Goal: Information Seeking & Learning: Learn about a topic

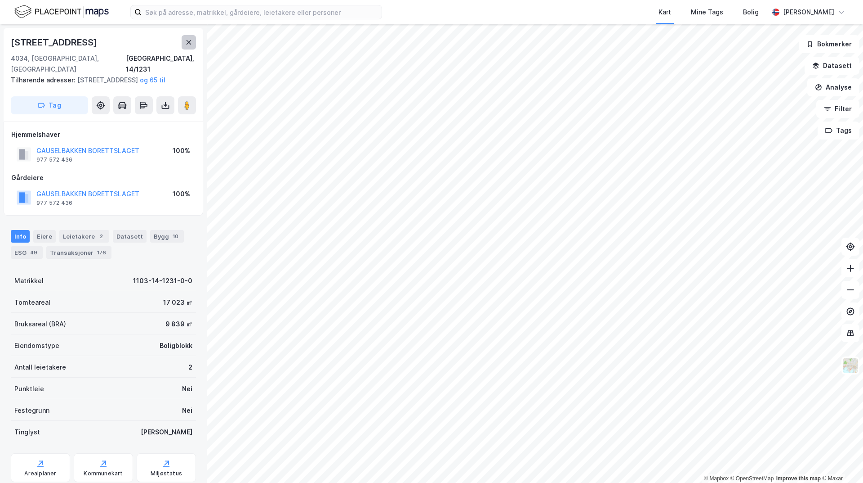
click at [189, 40] on icon at bounding box center [188, 42] width 7 height 7
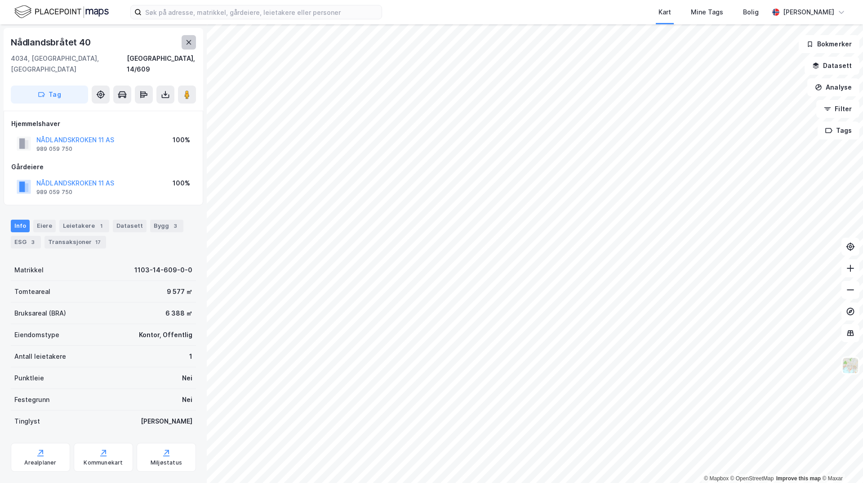
click at [191, 44] on icon at bounding box center [188, 42] width 7 height 7
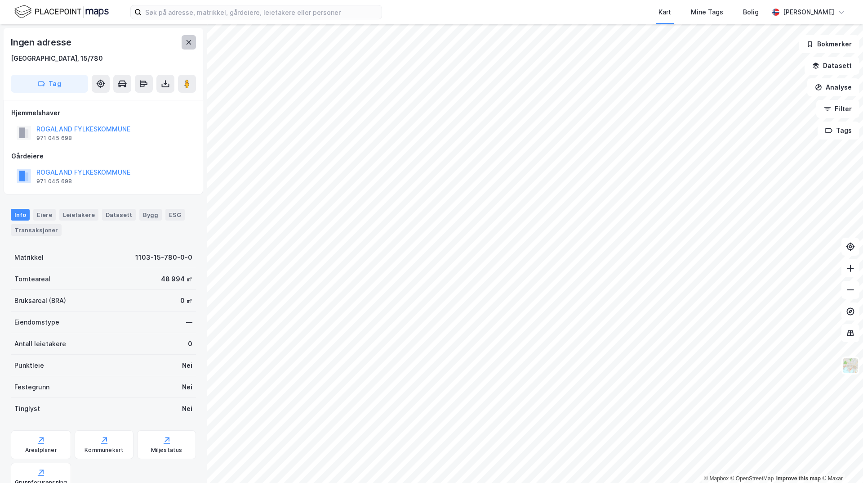
click at [190, 43] on icon at bounding box center [189, 42] width 5 height 4
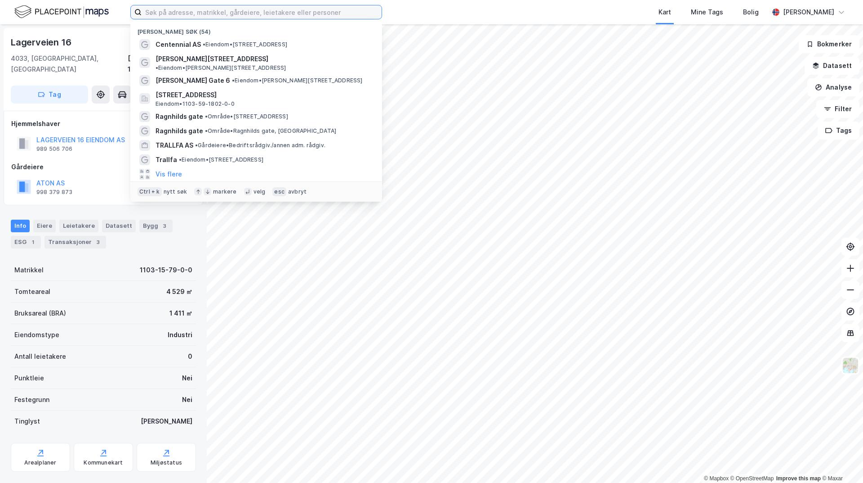
click at [272, 13] on input at bounding box center [262, 11] width 240 height 13
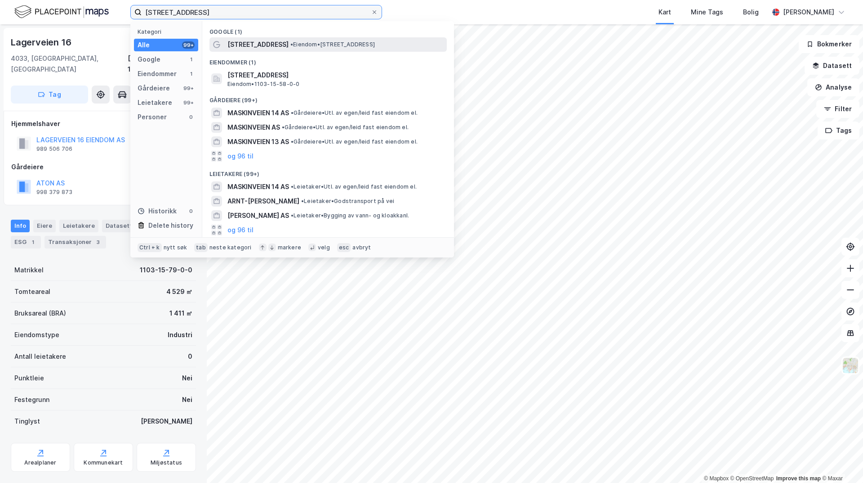
type input "[STREET_ADDRESS]"
click at [291, 43] on span "•" at bounding box center [292, 44] width 3 height 7
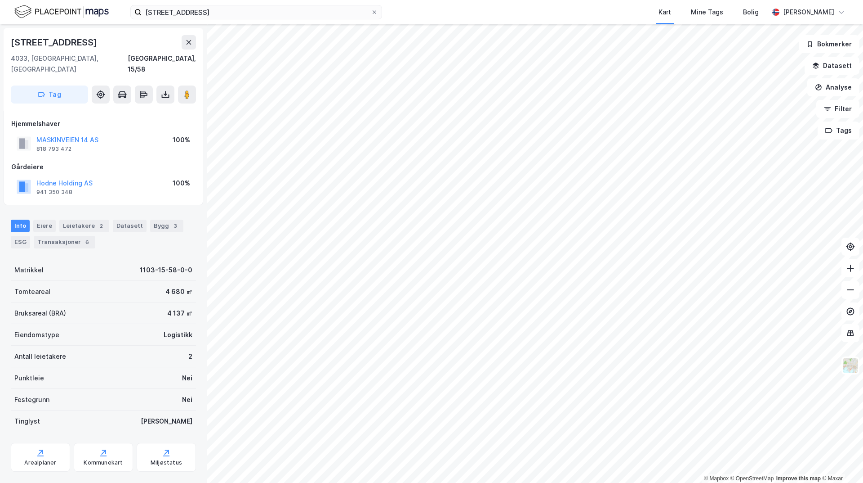
drag, startPoint x: 75, startPoint y: 174, endPoint x: 97, endPoint y: 152, distance: 31.2
click at [97, 161] on div "Gårdeiere" at bounding box center [103, 166] width 184 height 11
drag, startPoint x: 101, startPoint y: 168, endPoint x: 37, endPoint y: 173, distance: 64.5
click at [37, 176] on div "ELTO FINANS AS 989 250 264 100%" at bounding box center [103, 187] width 184 height 22
copy button "ELTO FINANS AS"
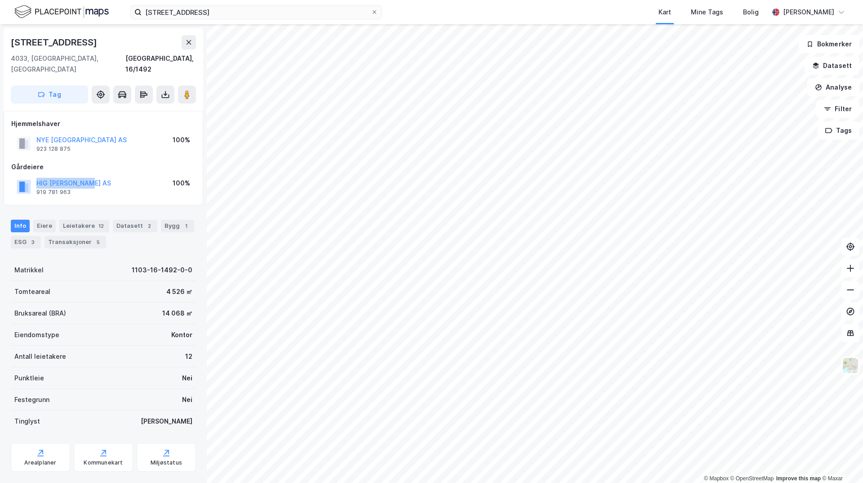
drag, startPoint x: 97, startPoint y: 172, endPoint x: 26, endPoint y: 178, distance: 70.8
click at [26, 178] on div "HIG [PERSON_NAME] AS 919 781 963 100%" at bounding box center [103, 187] width 184 height 22
click at [69, 219] on div "Leietakere 1" at bounding box center [84, 225] width 50 height 13
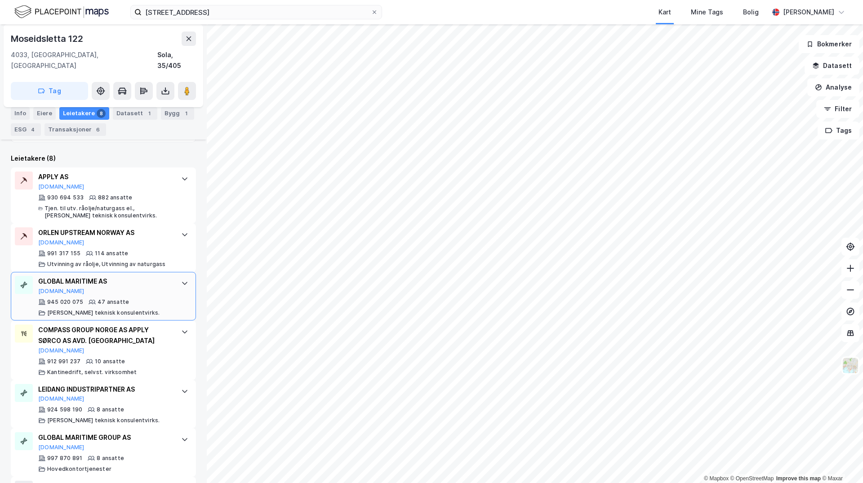
scroll to position [165, 0]
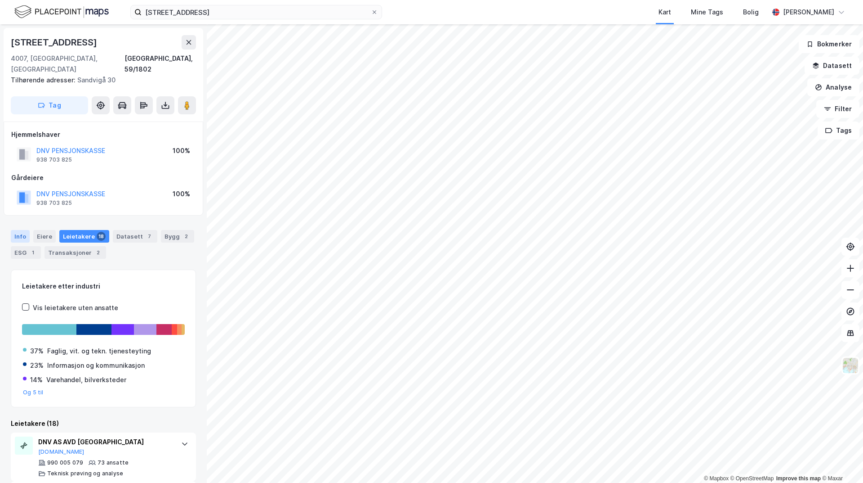
click at [15, 230] on div "Info" at bounding box center [20, 236] width 19 height 13
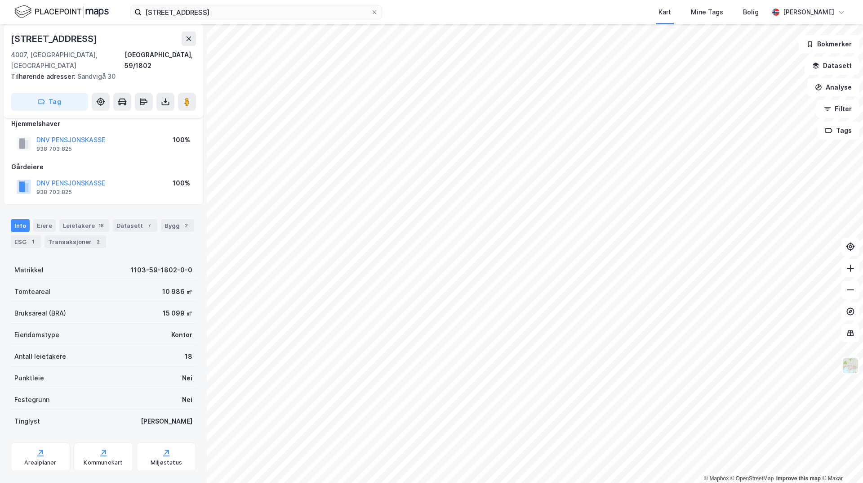
scroll to position [18, 0]
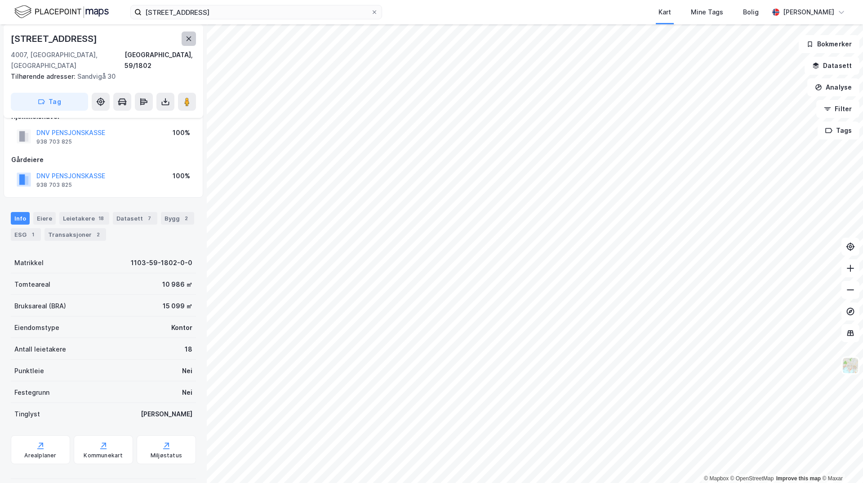
click at [187, 41] on icon at bounding box center [188, 38] width 7 height 7
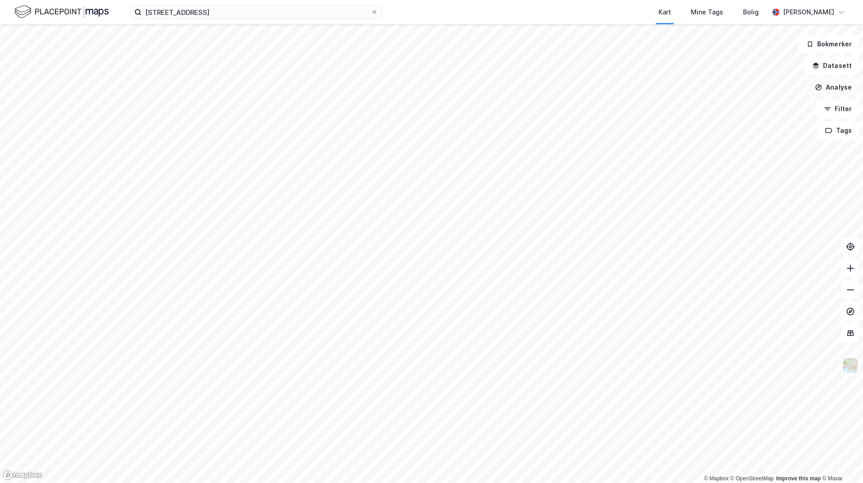
click at [827, 89] on button "Analyse" at bounding box center [834, 87] width 52 height 18
click at [738, 101] on div "Tegn område" at bounding box center [749, 106] width 103 height 15
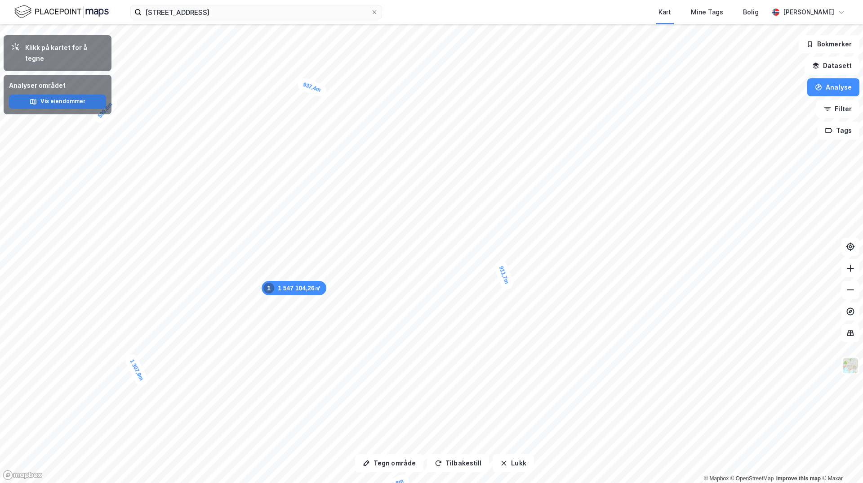
click at [40, 94] on button "Vis eiendommer" at bounding box center [57, 101] width 97 height 14
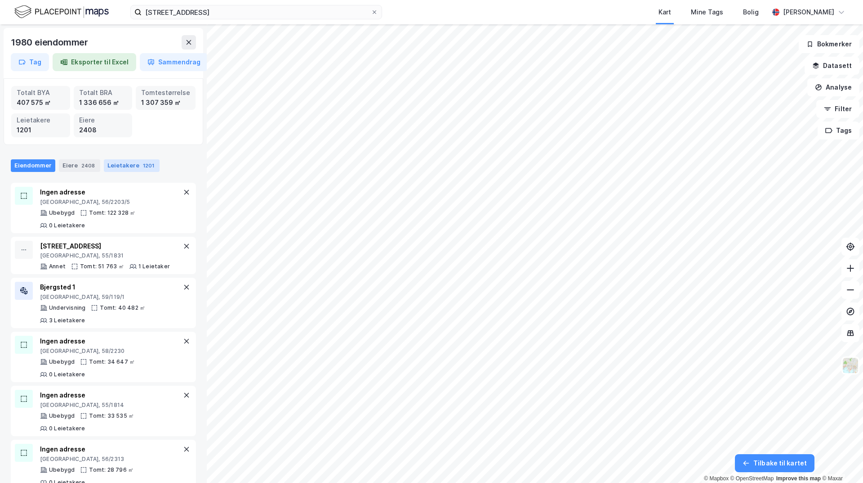
click at [121, 168] on div "Leietakere 1201" at bounding box center [132, 165] width 56 height 13
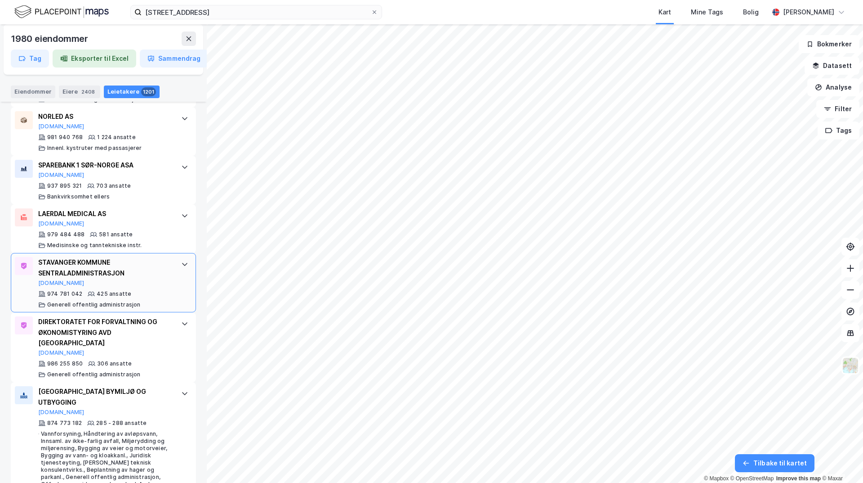
scroll to position [180, 0]
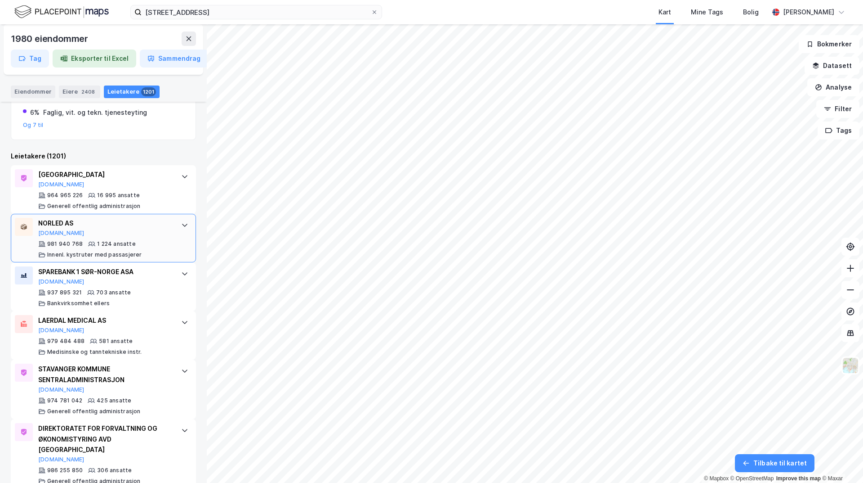
click at [164, 231] on div "NORLED AS [DOMAIN_NAME]" at bounding box center [105, 227] width 134 height 19
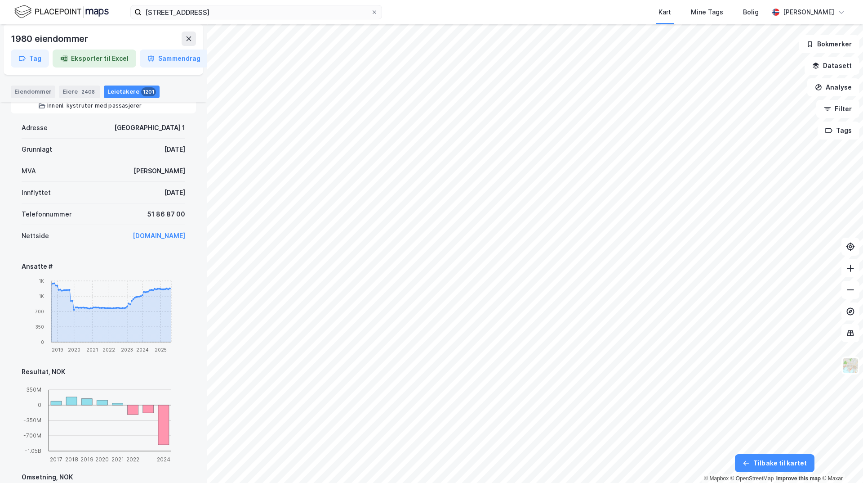
scroll to position [270, 0]
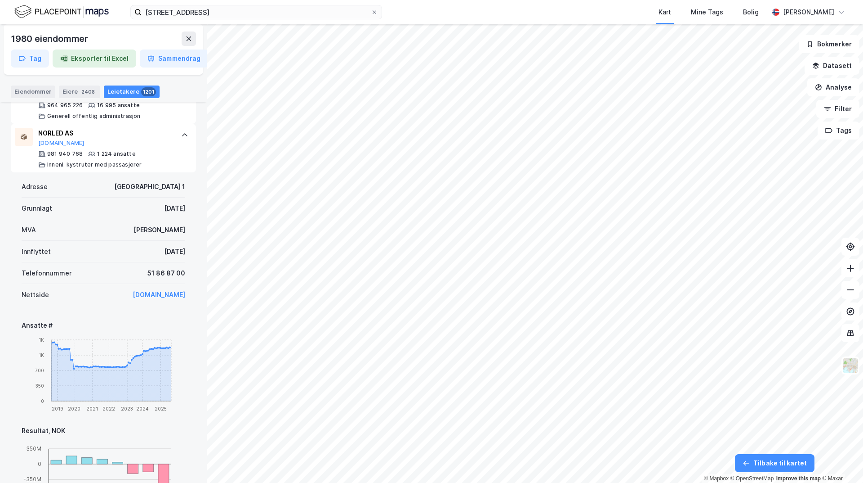
click at [145, 296] on link "[DOMAIN_NAME]" at bounding box center [159, 295] width 53 height 8
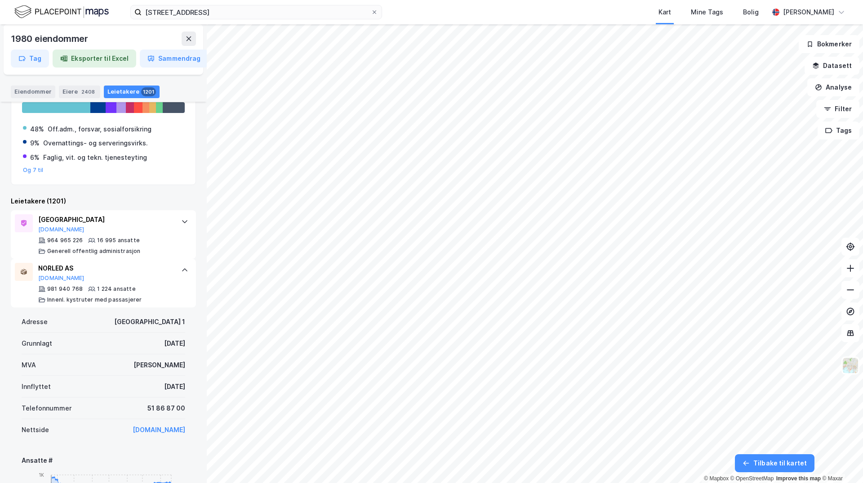
scroll to position [0, 0]
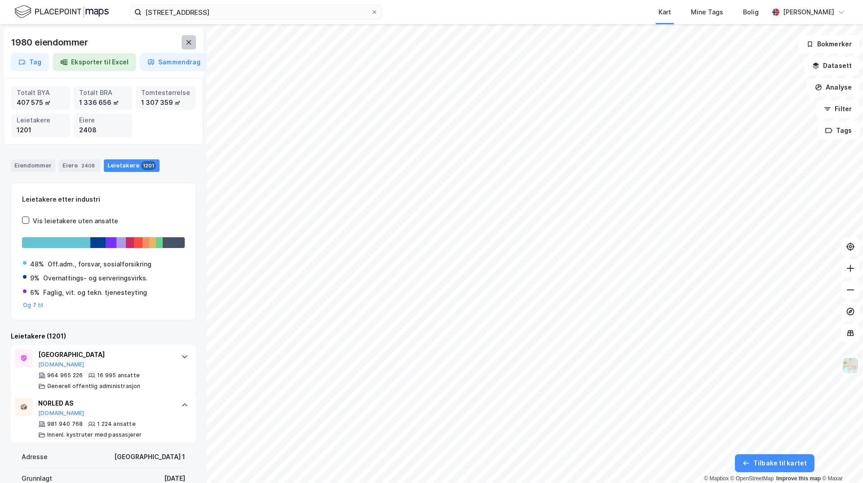
click at [189, 42] on icon at bounding box center [189, 42] width 5 height 4
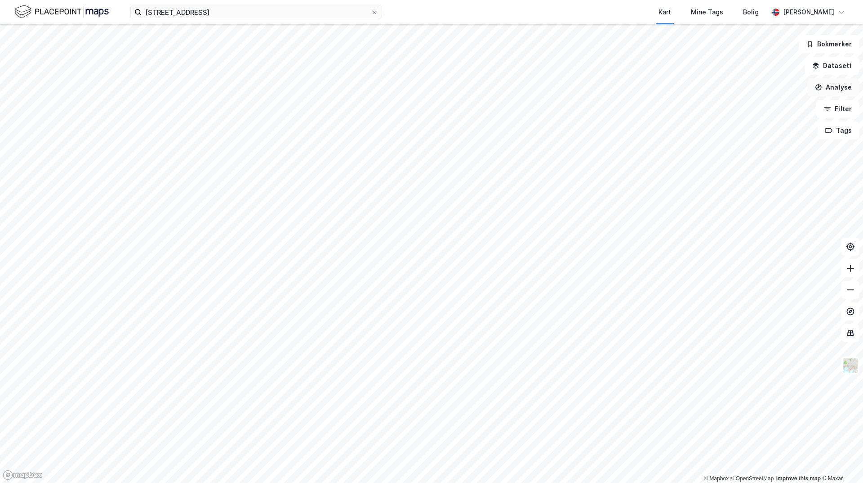
click at [836, 93] on button "Analyse" at bounding box center [834, 87] width 52 height 18
click at [742, 87] on div "Mål avstand" at bounding box center [755, 88] width 78 height 8
click at [845, 87] on button "Analyse" at bounding box center [834, 87] width 52 height 18
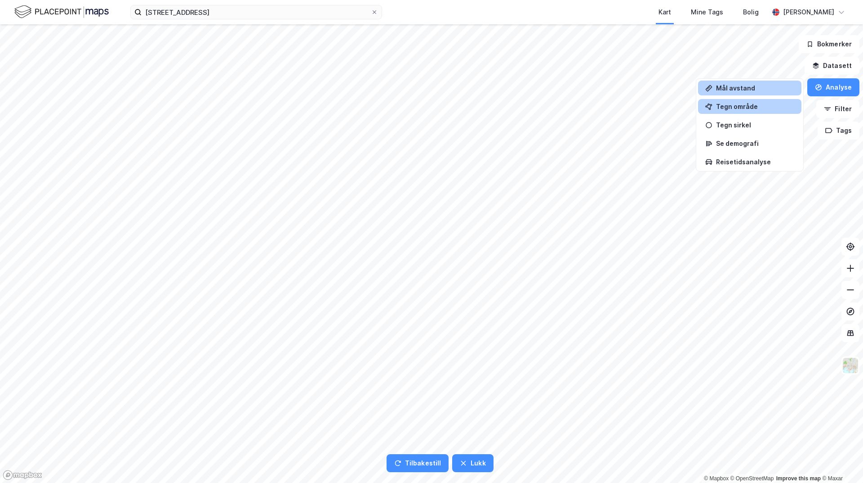
click at [744, 101] on div "Tegn område" at bounding box center [749, 106] width 103 height 15
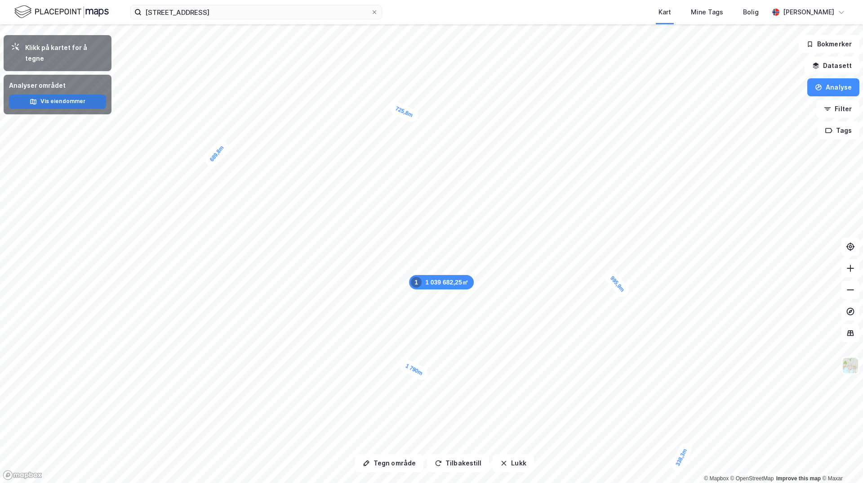
click at [64, 94] on button "Vis eiendommer" at bounding box center [57, 101] width 97 height 14
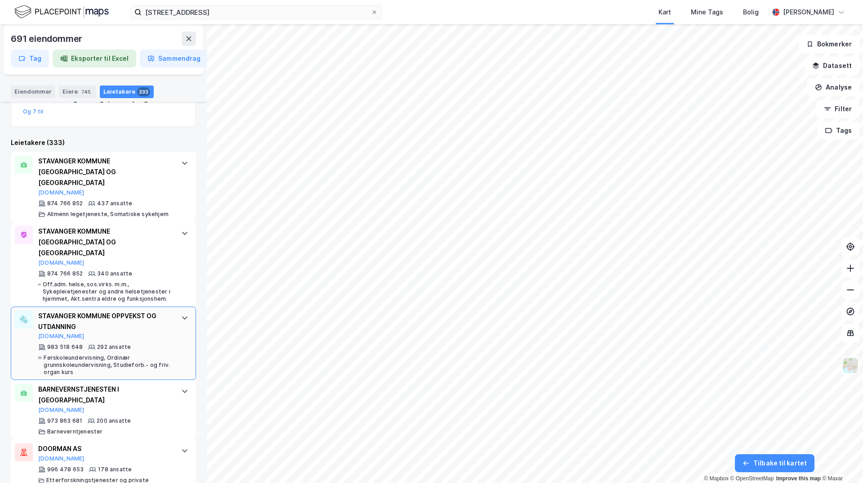
scroll to position [180, 0]
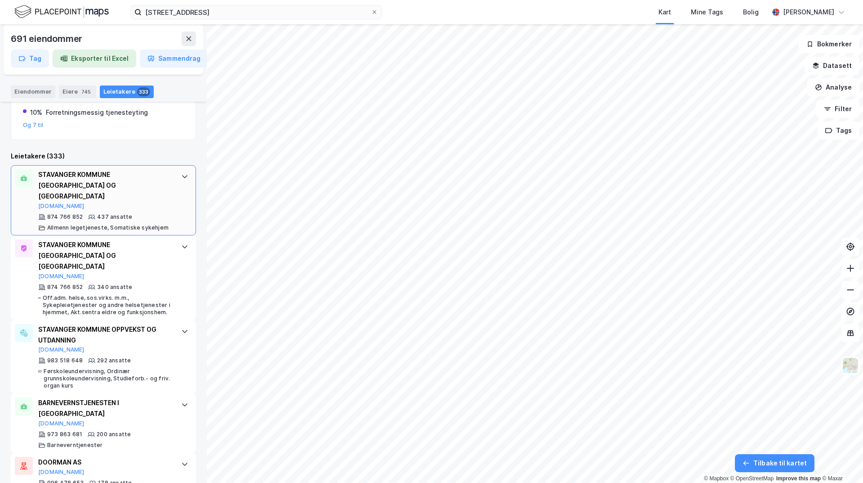
click at [181, 174] on icon at bounding box center [184, 176] width 7 height 7
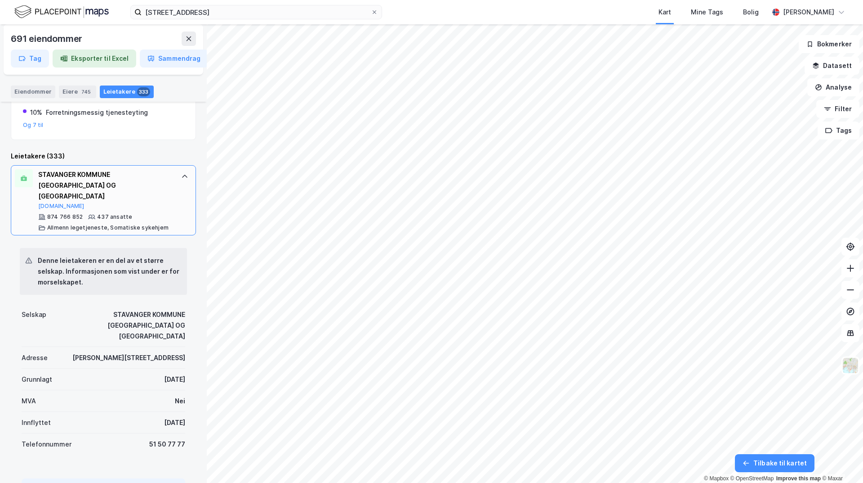
click at [98, 198] on div "STAVANGER KOMMUNE [GEOGRAPHIC_DATA] OG VELFERD [DOMAIN_NAME]" at bounding box center [105, 189] width 134 height 40
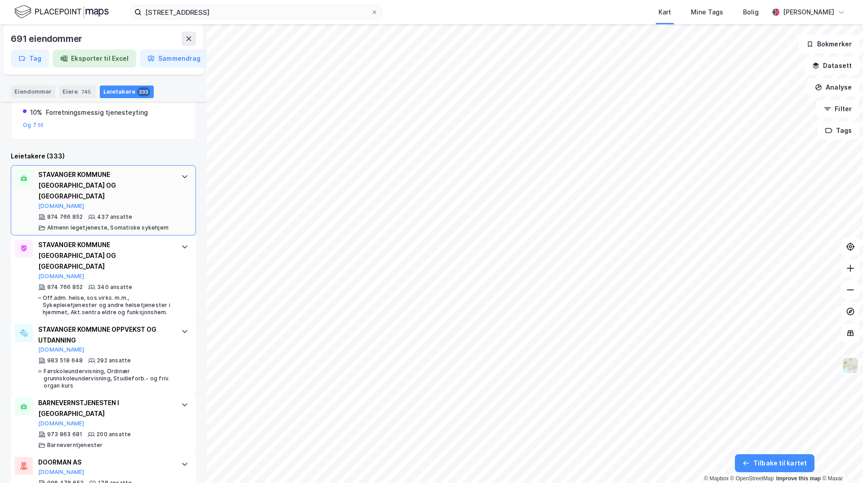
click at [55, 184] on div "STAVANGER KOMMUNE [GEOGRAPHIC_DATA] OG [GEOGRAPHIC_DATA]" at bounding box center [105, 185] width 134 height 32
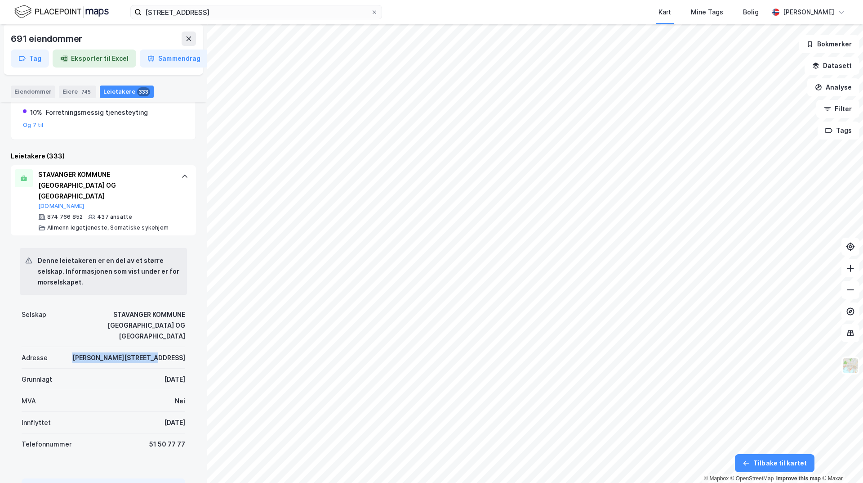
drag, startPoint x: 183, startPoint y: 334, endPoint x: 109, endPoint y: 330, distance: 74.3
click at [109, 330] on div "Denne leietakeren er en del av et større selskap. Informasjonen som vist under …" at bounding box center [103, 374] width 185 height 279
copy div "[PERSON_NAME][STREET_ADDRESS]"
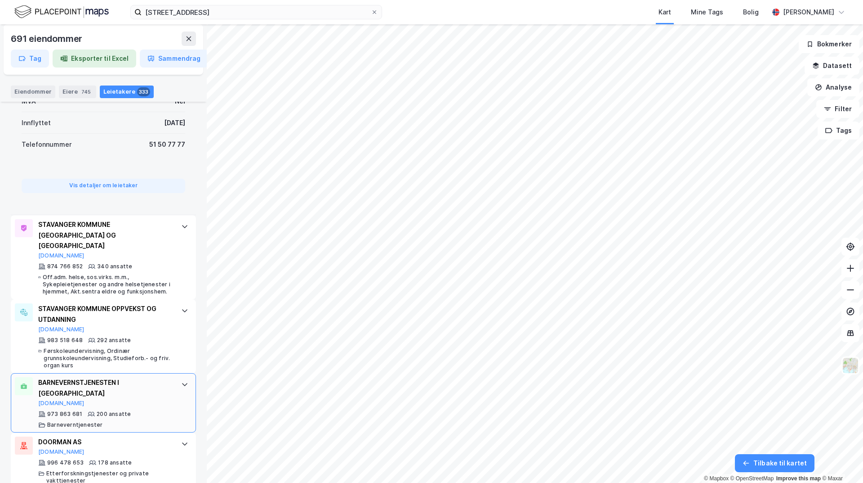
scroll to position [495, 0]
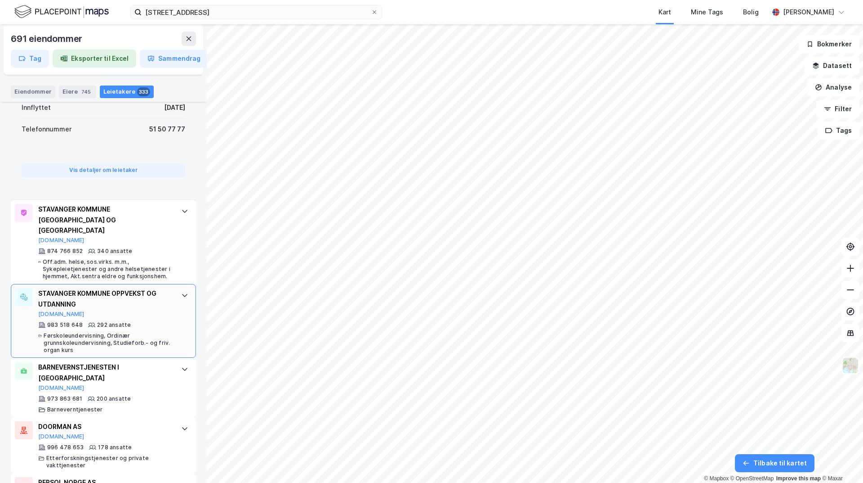
click at [121, 288] on div "STAVANGER KOMMUNE OPPVEKST OG UTDANNING [DOMAIN_NAME]" at bounding box center [105, 303] width 134 height 30
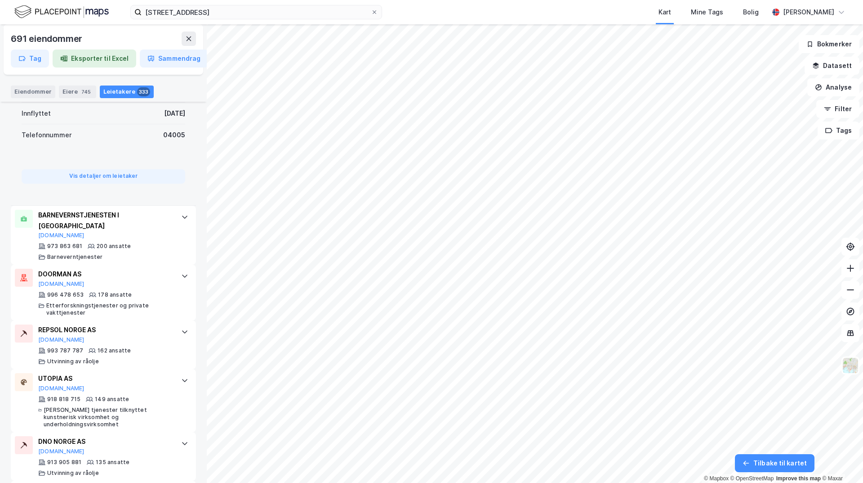
scroll to position [630, 0]
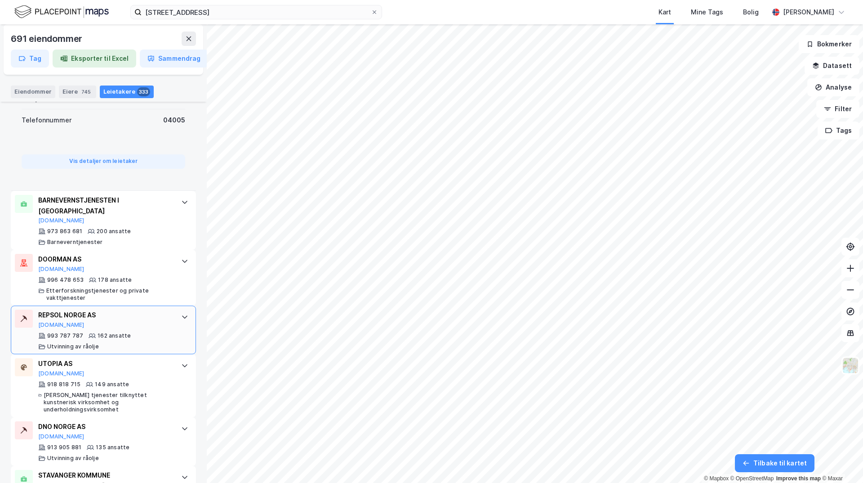
click at [134, 312] on div "REPSOL NORGE AS [DOMAIN_NAME]" at bounding box center [105, 318] width 134 height 19
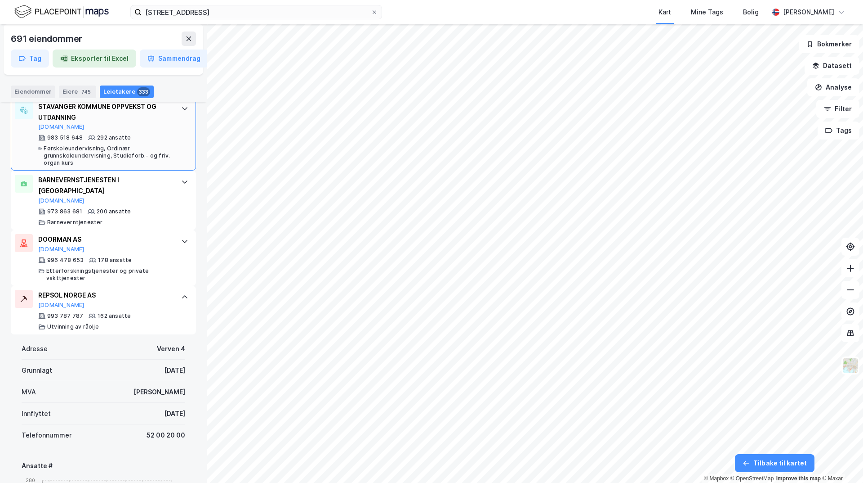
scroll to position [495, 0]
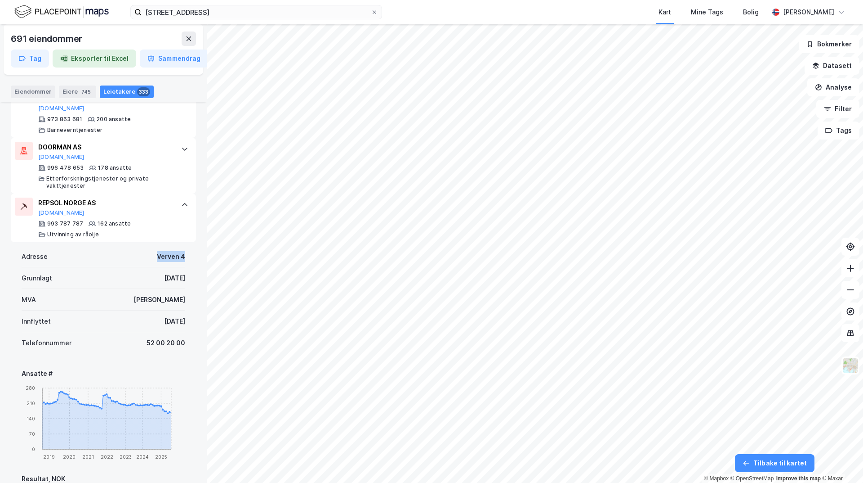
drag, startPoint x: 184, startPoint y: 222, endPoint x: 148, endPoint y: 227, distance: 36.8
click at [148, 242] on div "Adresse Verven 4 Grunnlagt [DATE] MVA Ja Innflyttet [DATE] Telefonnummer [PHONE…" at bounding box center [103, 482] width 185 height 480
copy div "Verven 4"
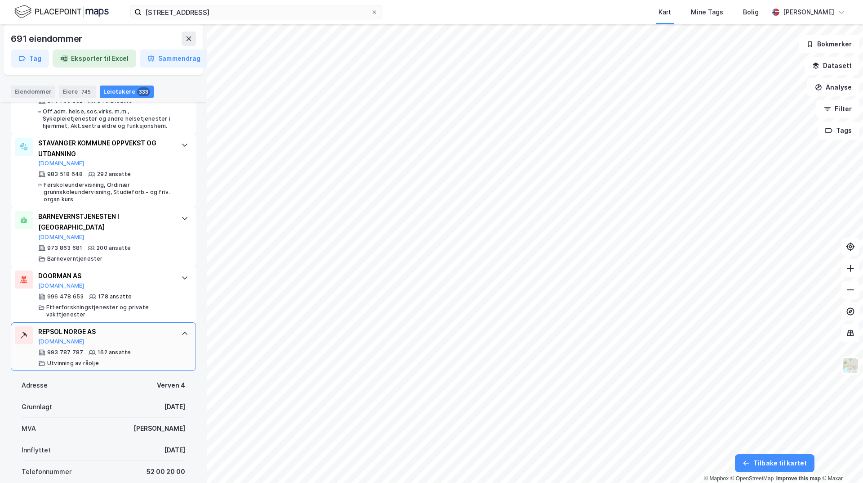
scroll to position [360, 0]
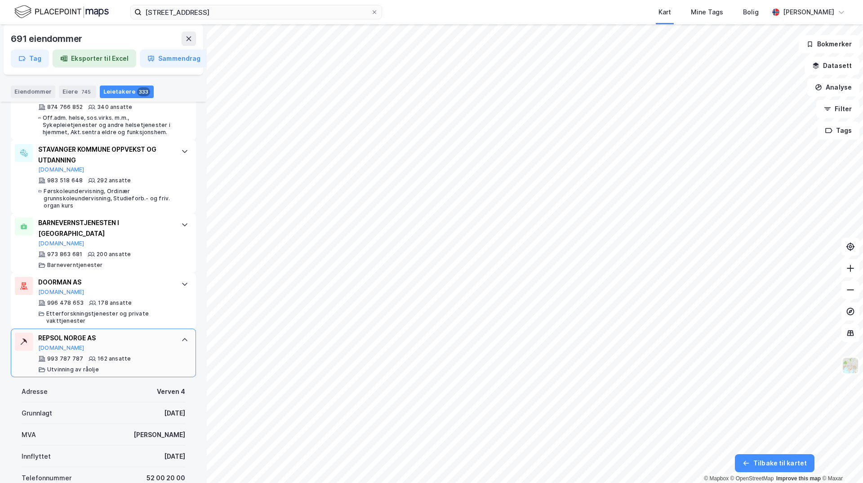
click at [179, 332] on div at bounding box center [185, 339] width 14 height 14
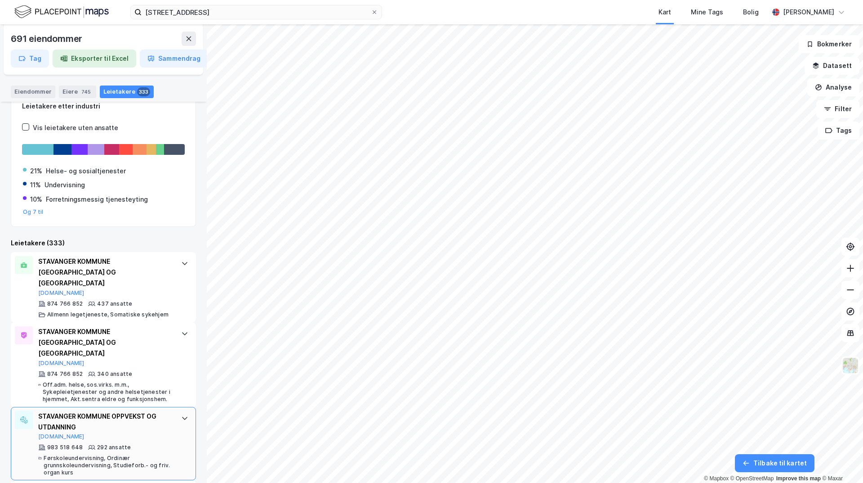
scroll to position [90, 0]
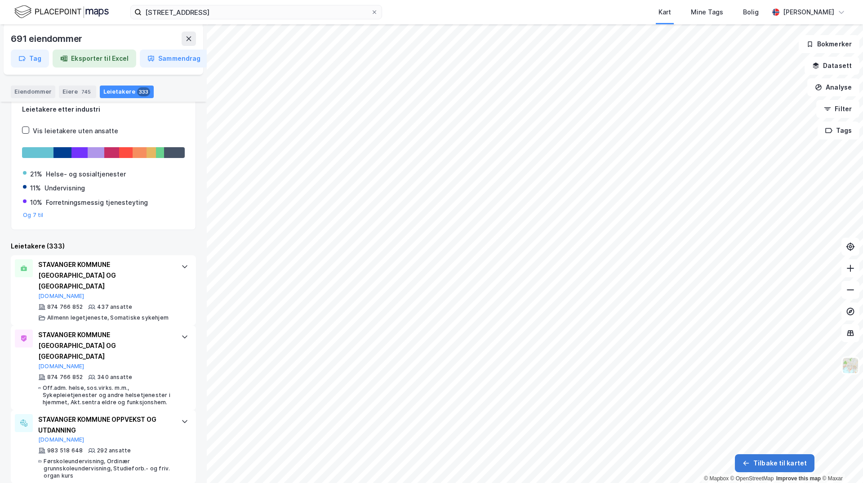
click at [782, 470] on button "Tilbake til kartet" at bounding box center [775, 463] width 80 height 18
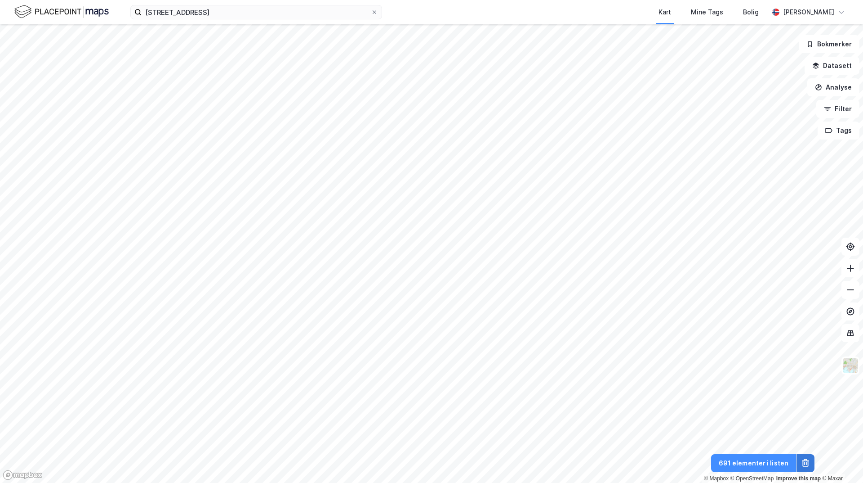
click at [809, 466] on icon at bounding box center [805, 462] width 9 height 9
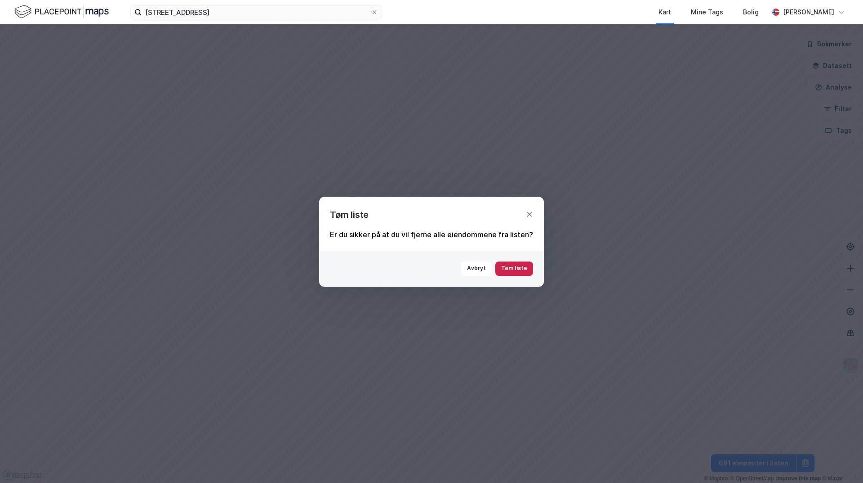
click at [509, 270] on button "Tøm liste" at bounding box center [515, 268] width 38 height 14
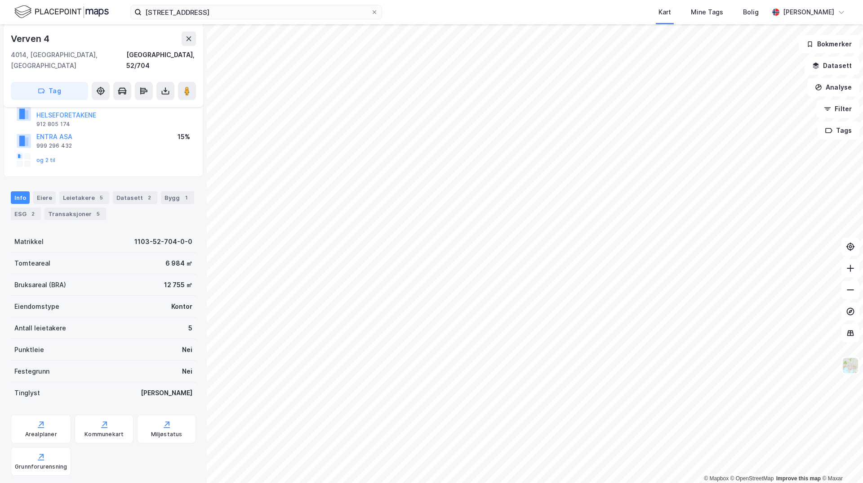
scroll to position [135, 0]
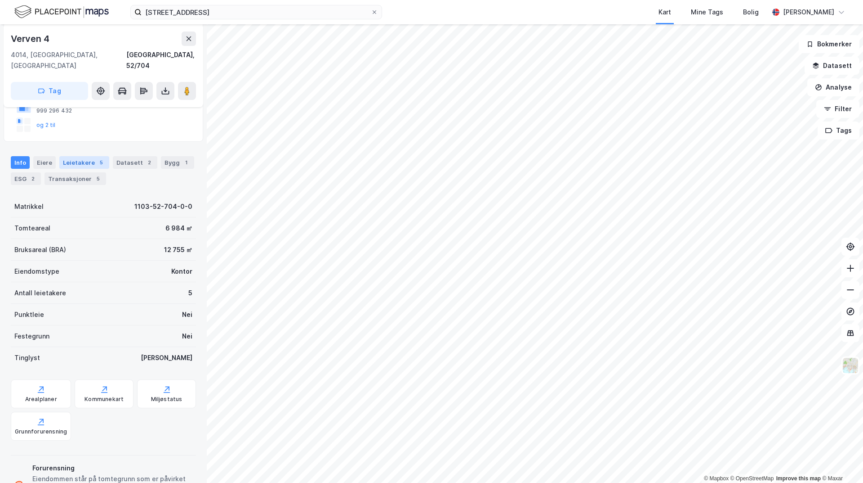
click at [74, 156] on div "Leietakere 5" at bounding box center [84, 162] width 50 height 13
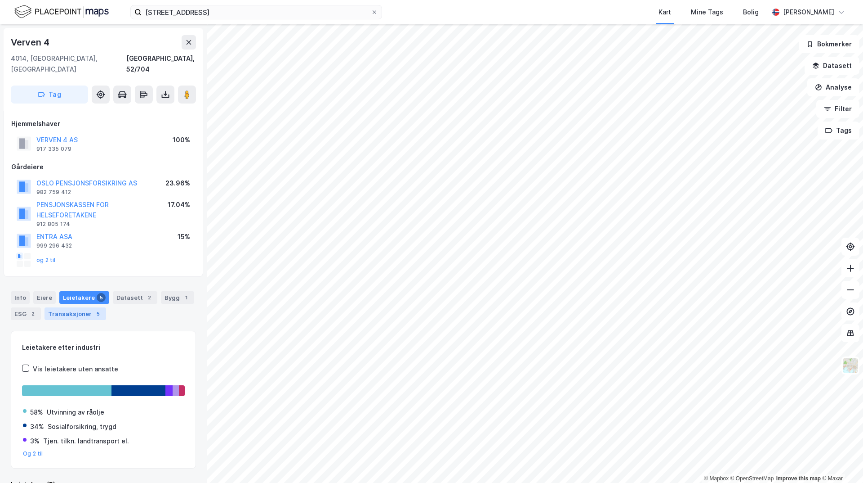
click at [70, 307] on div "Transaksjoner 5" at bounding box center [76, 313] width 62 height 13
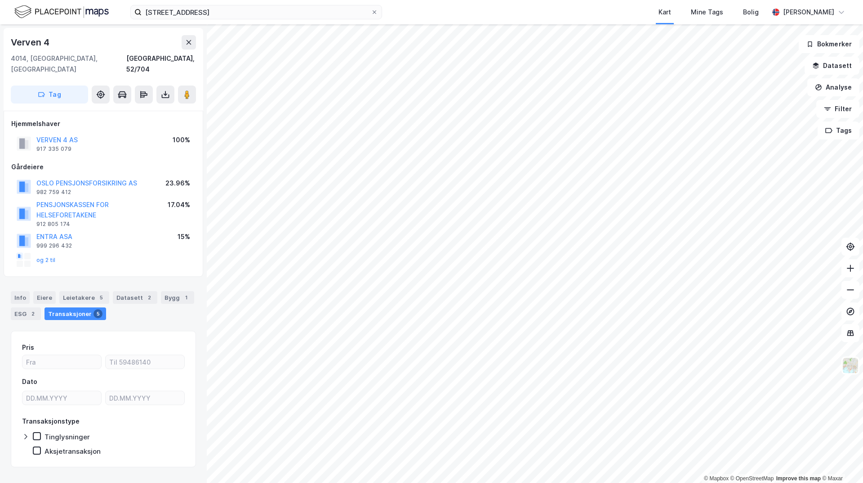
scroll to position [6, 0]
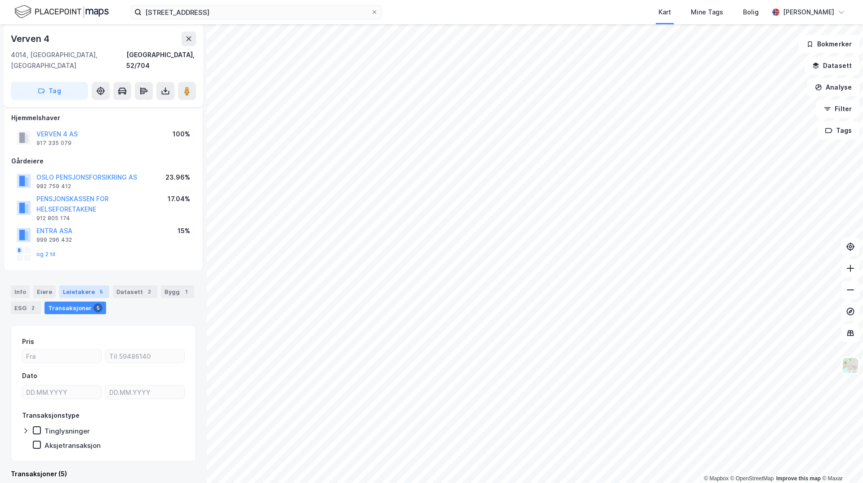
click at [67, 285] on div "Leietakere 5" at bounding box center [84, 291] width 50 height 13
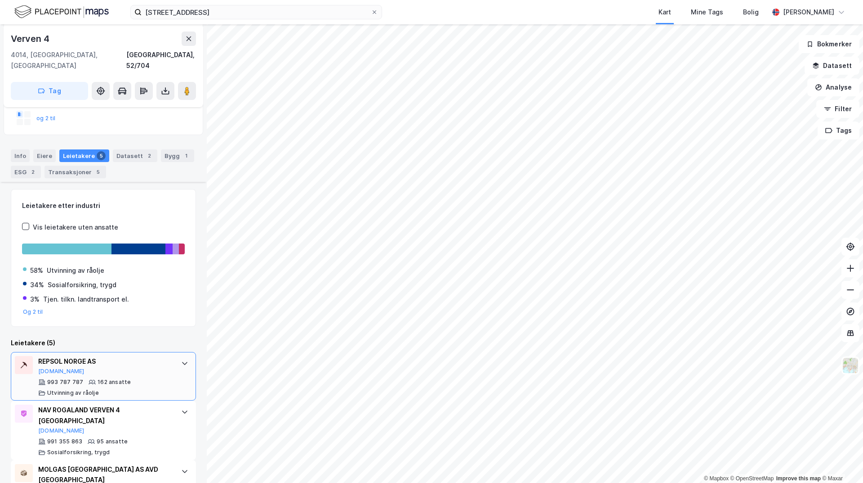
scroll to position [254, 0]
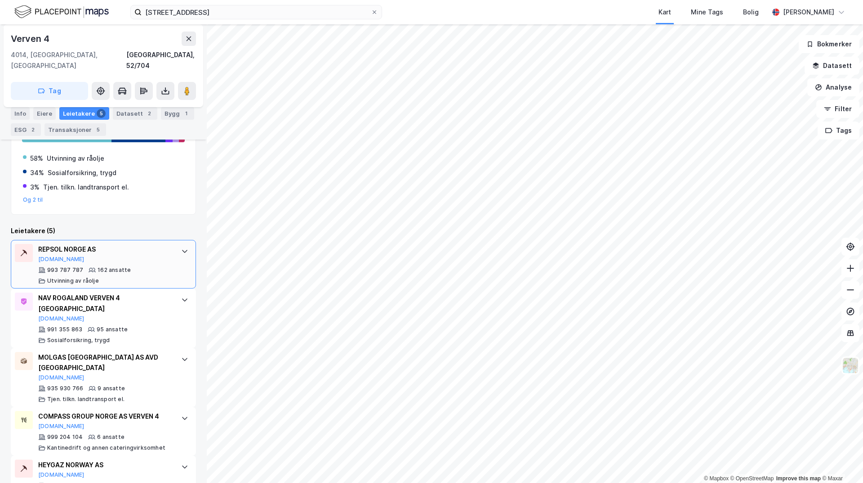
click at [118, 251] on div "REPSOL NORGE AS [DOMAIN_NAME]" at bounding box center [105, 253] width 134 height 19
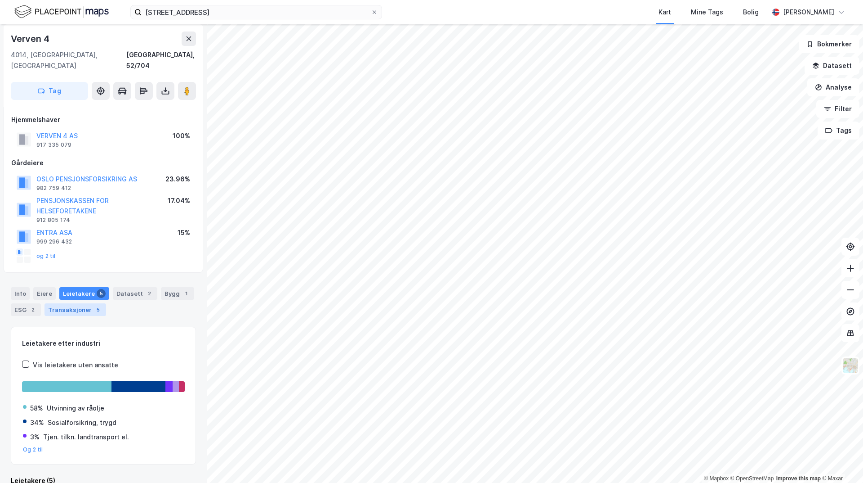
scroll to position [0, 0]
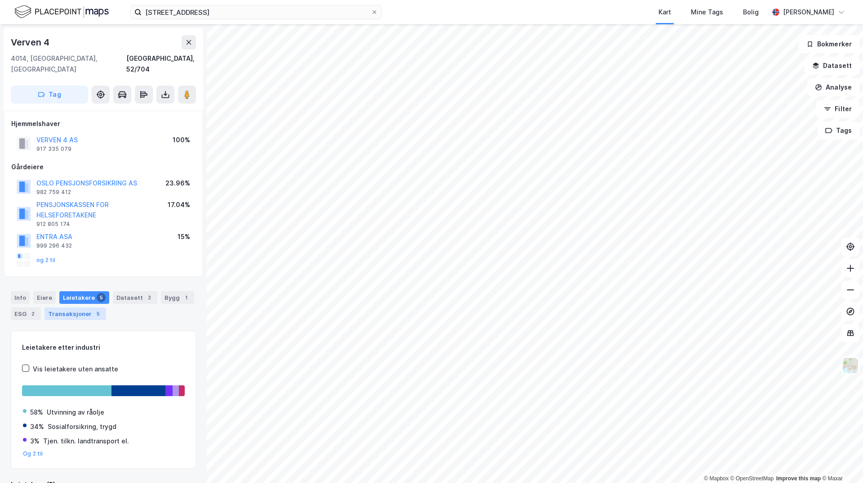
click at [79, 307] on div "Transaksjoner 5" at bounding box center [76, 313] width 62 height 13
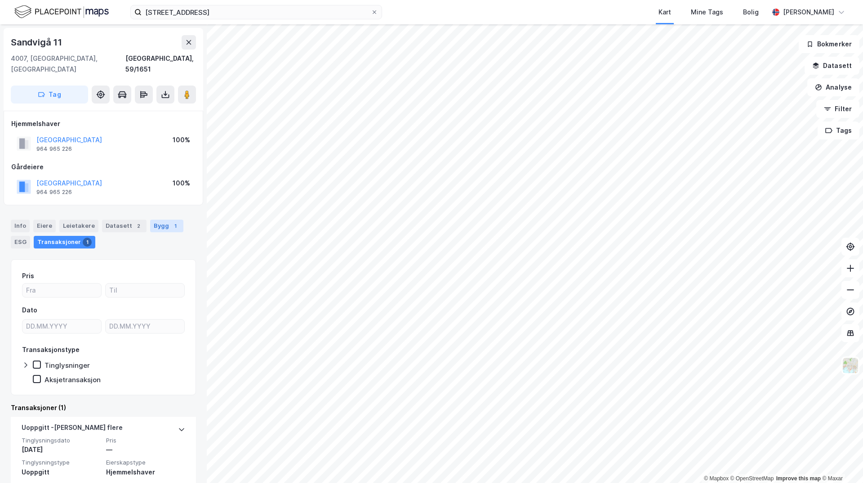
scroll to position [33, 0]
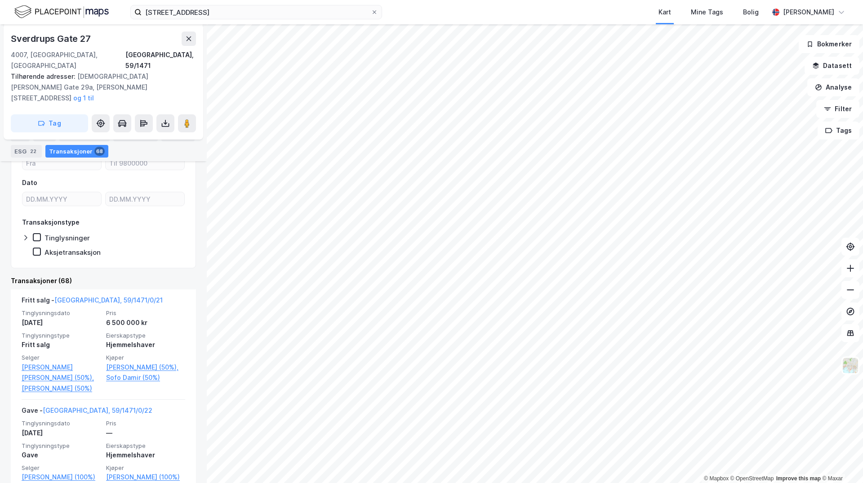
scroll to position [225, 0]
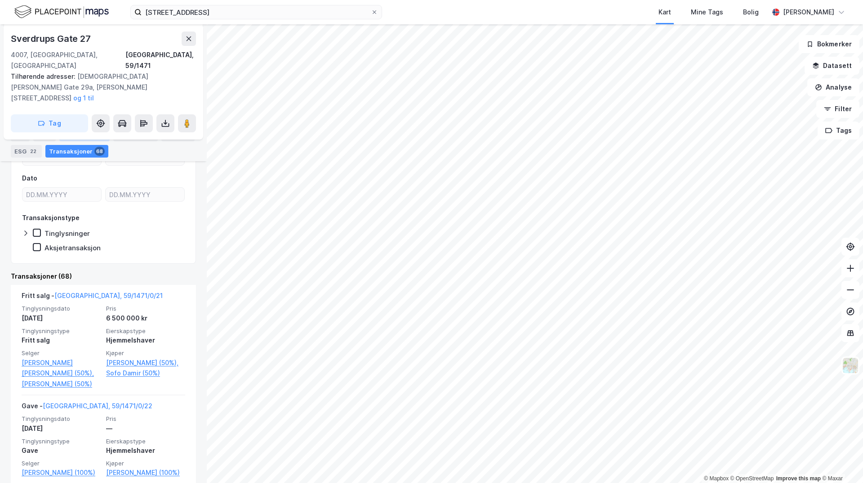
click at [86, 135] on div "Leietakere 14" at bounding box center [84, 135] width 50 height 13
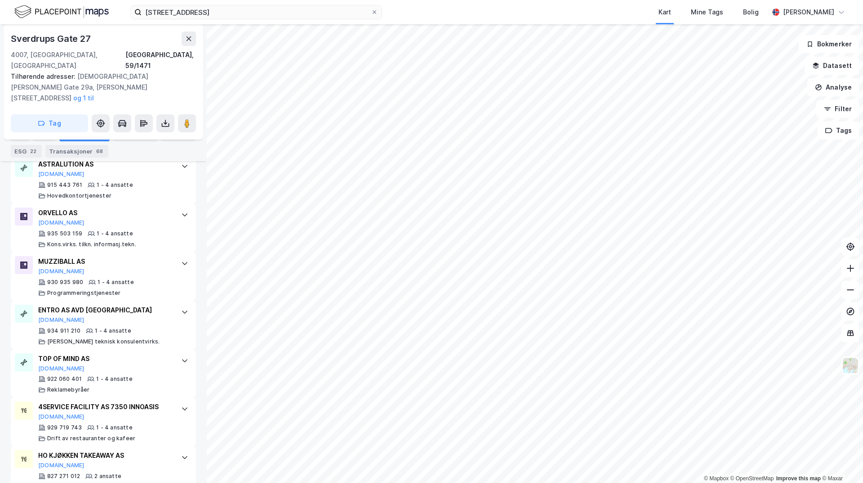
scroll to position [766, 0]
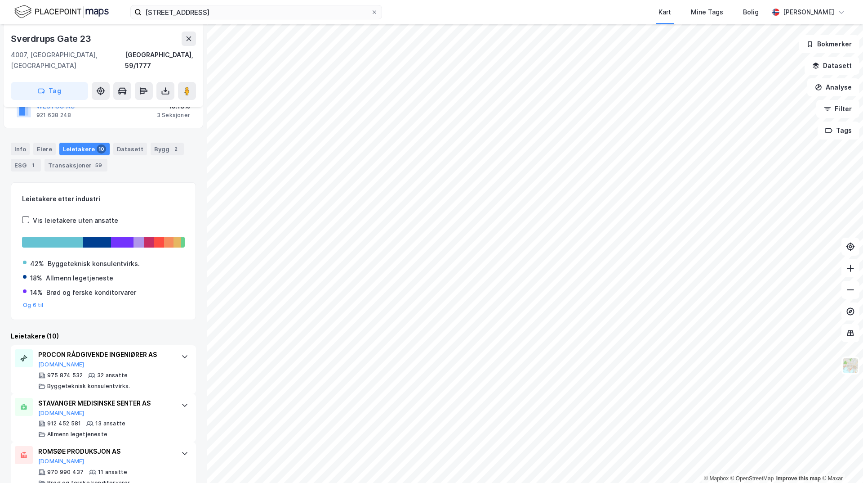
scroll to position [180, 0]
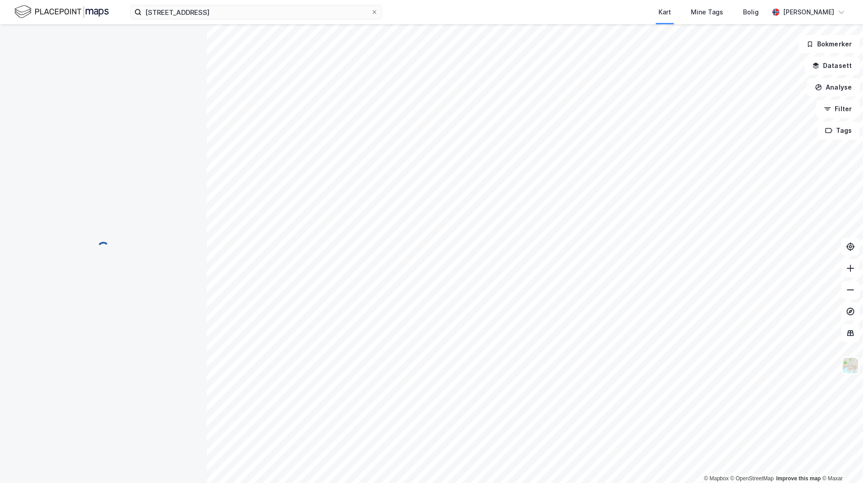
scroll to position [1, 0]
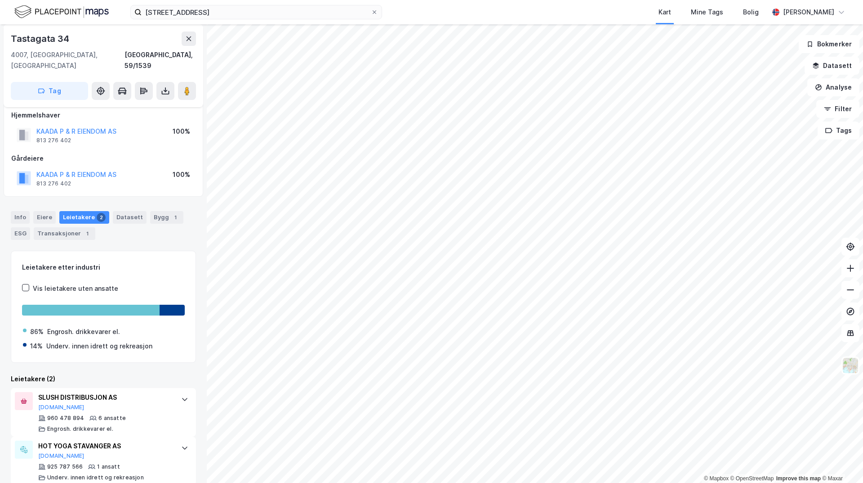
scroll to position [11, 0]
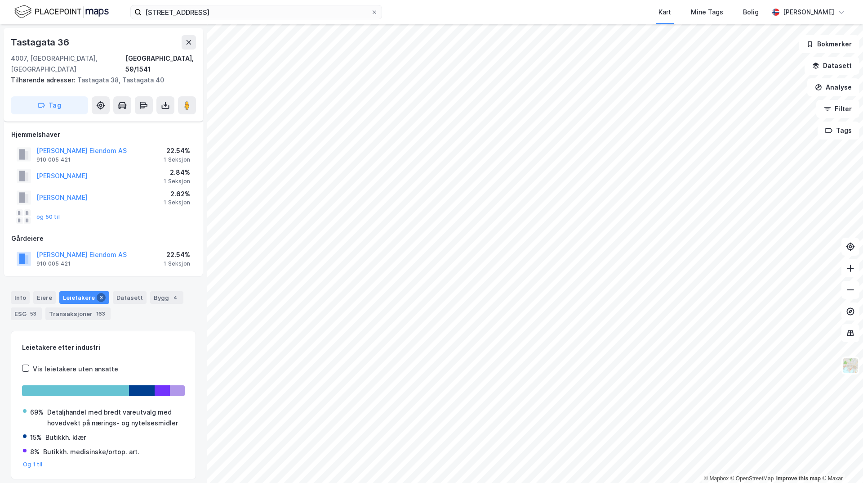
scroll to position [11, 0]
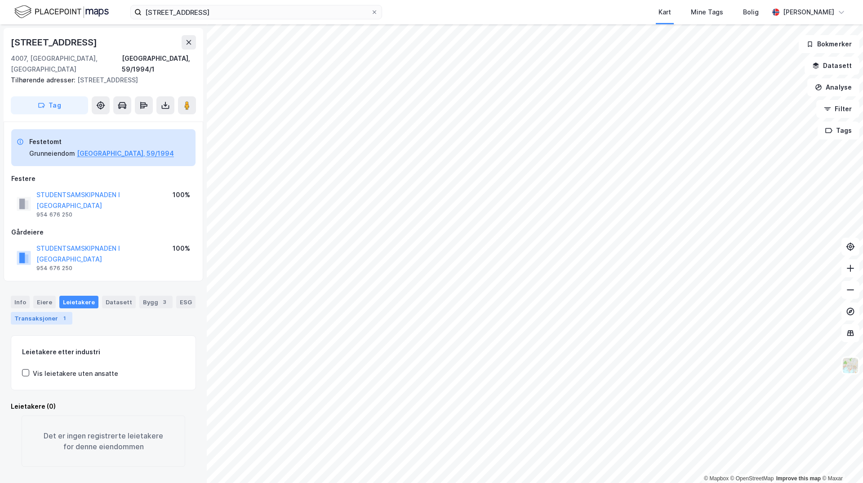
click at [51, 312] on div "Transaksjoner 1" at bounding box center [42, 318] width 62 height 13
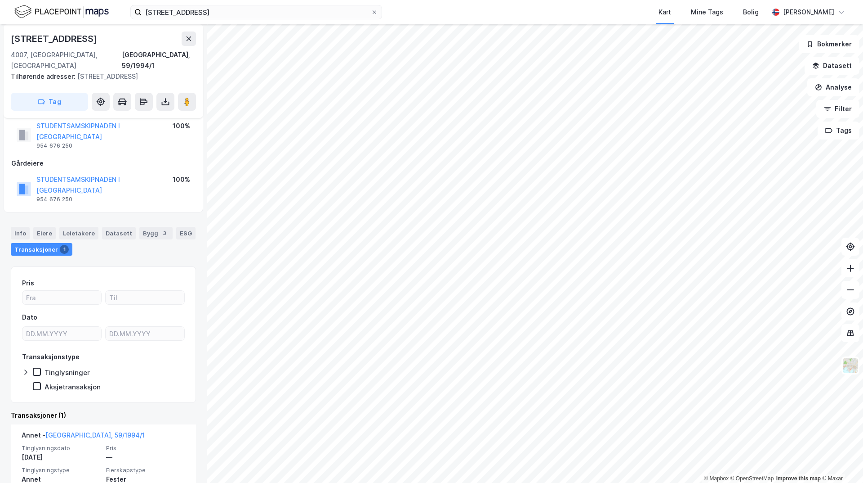
scroll to position [88, 0]
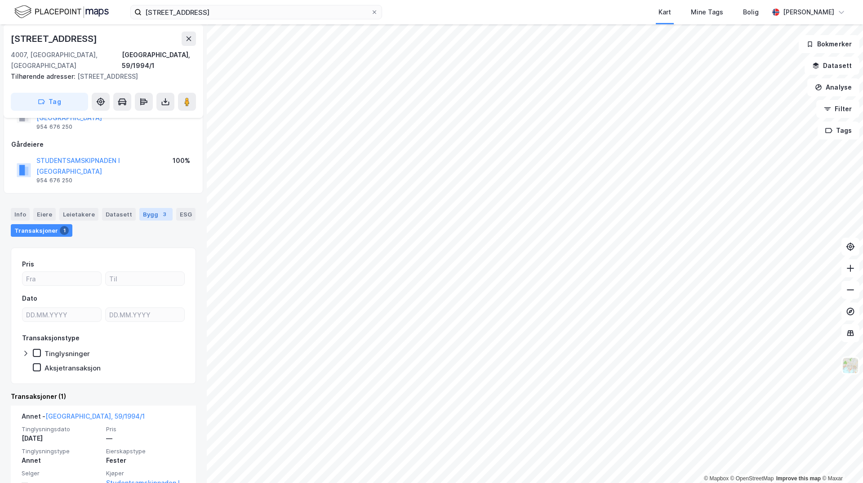
click at [156, 208] on div "Bygg 3" at bounding box center [155, 214] width 33 height 13
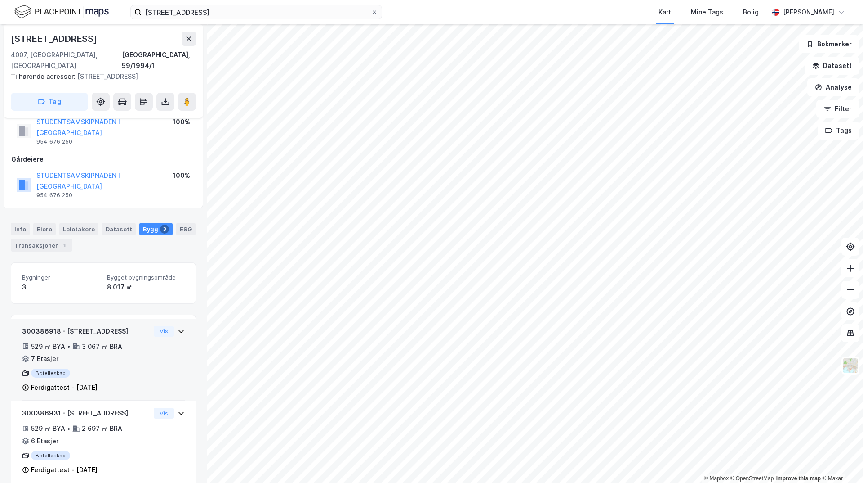
scroll to position [137, 0]
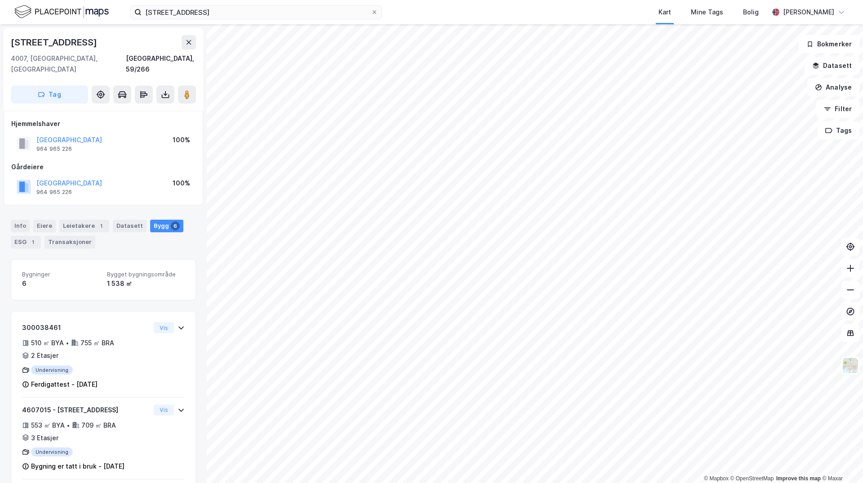
click at [20, 238] on div "Info [PERSON_NAME] 1 Datasett Bygg 6 ESG 1 Transaksjoner" at bounding box center [103, 230] width 207 height 43
click at [21, 236] on div "ESG 1" at bounding box center [26, 242] width 30 height 13
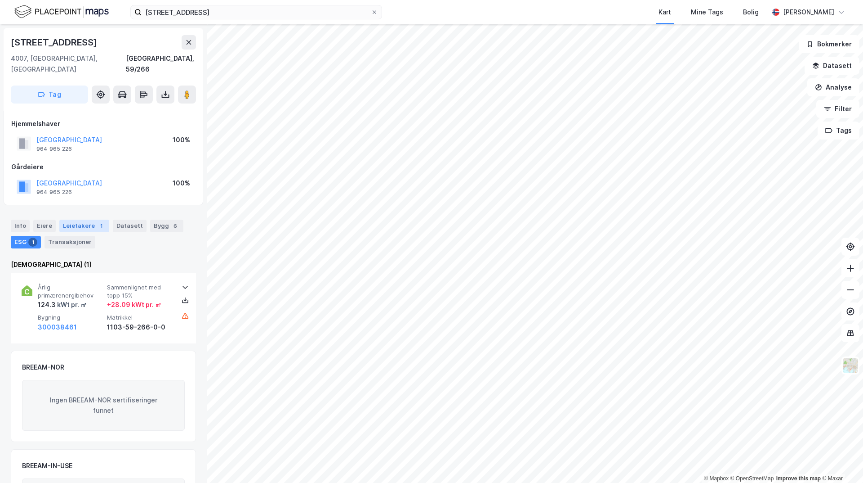
click at [91, 219] on div "Leietakere 1" at bounding box center [84, 225] width 50 height 13
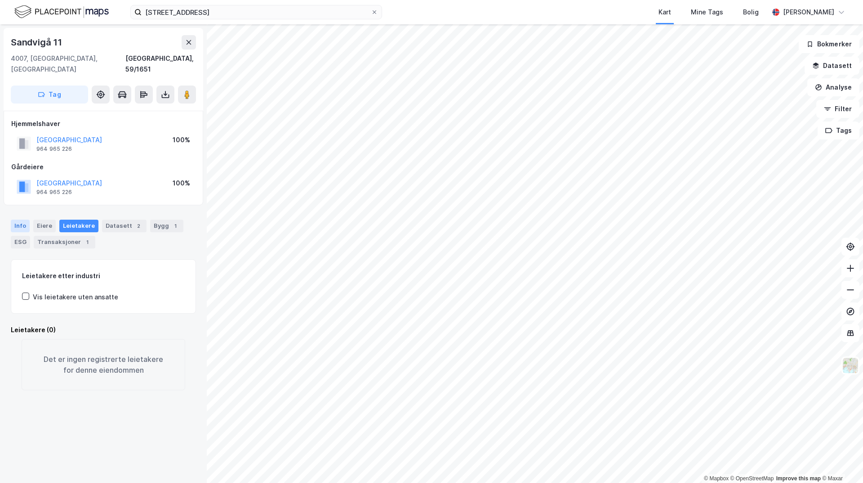
click at [22, 219] on div "Info" at bounding box center [20, 225] width 19 height 13
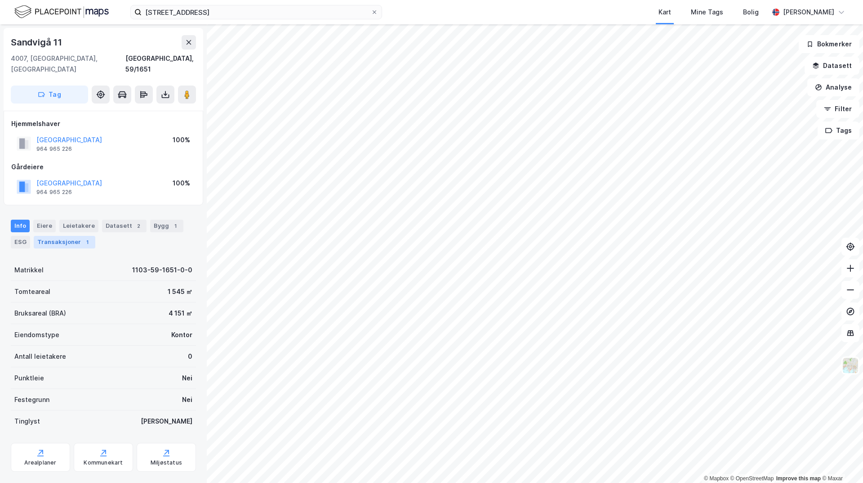
click at [67, 236] on div "Transaksjoner 1" at bounding box center [65, 242] width 62 height 13
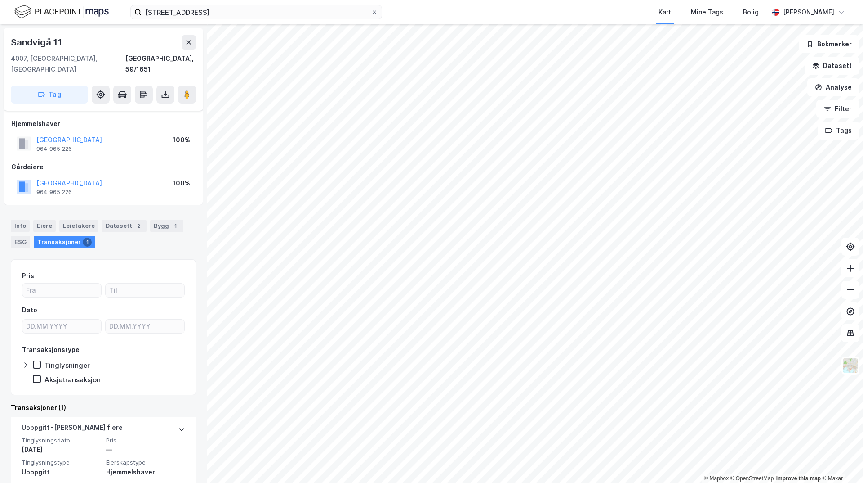
scroll to position [33, 0]
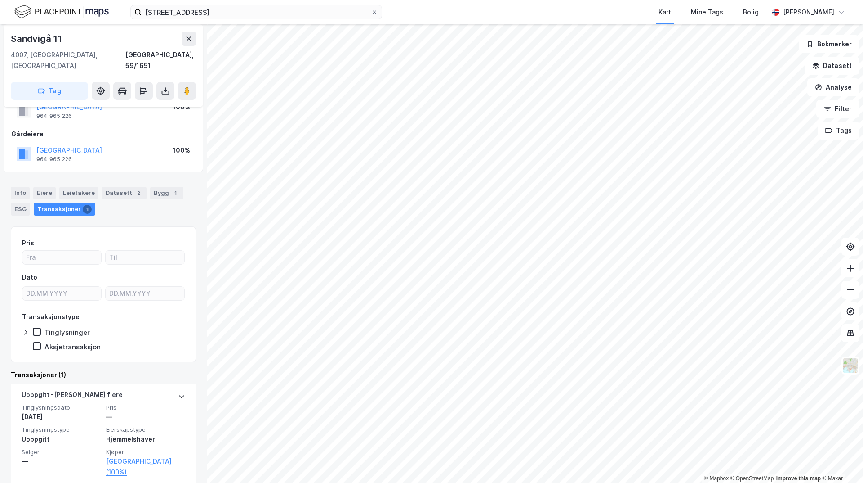
click at [614, 482] on html "maskinveien 14 Kart Mine Tags Bolig [PERSON_NAME] © Mapbox © OpenStreetMap Impr…" at bounding box center [431, 241] width 863 height 483
